Goal: Task Accomplishment & Management: Use online tool/utility

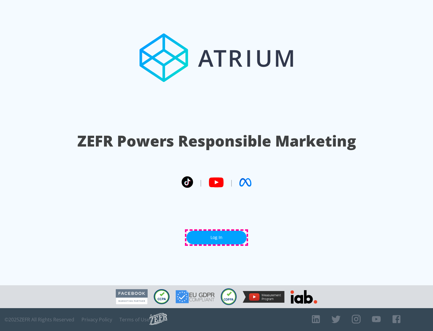
click at [217, 237] on link "Log In" at bounding box center [216, 238] width 60 height 14
